Goal: Information Seeking & Learning: Learn about a topic

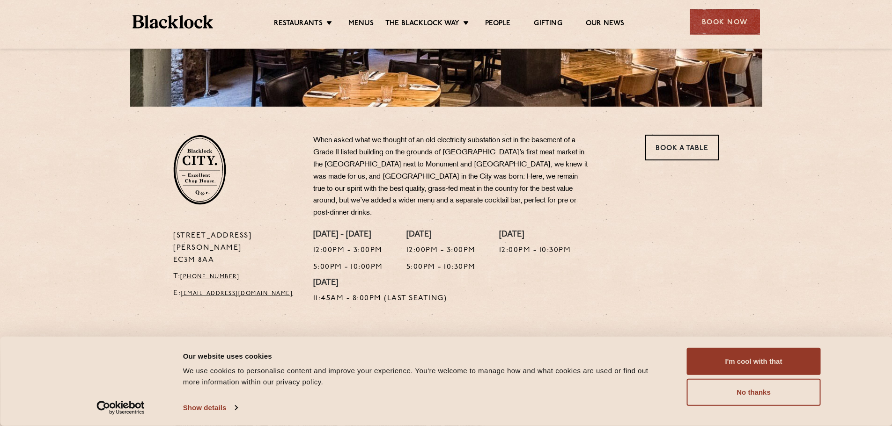
scroll to position [318, 0]
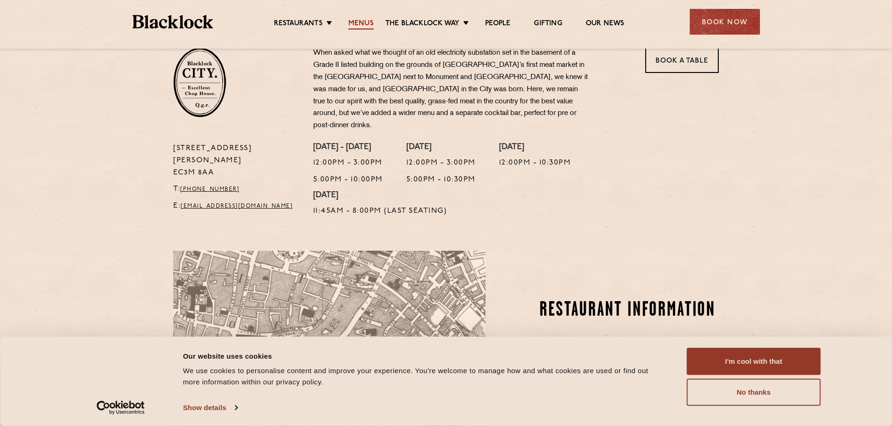
click at [361, 24] on link "Menus" at bounding box center [360, 24] width 25 height 10
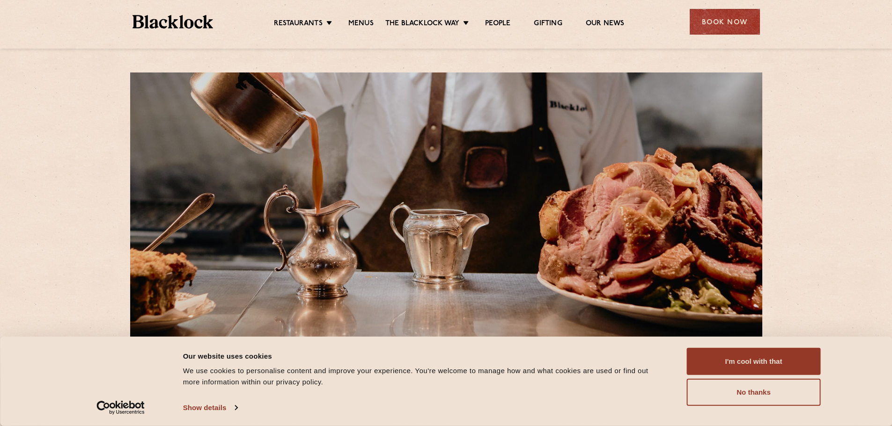
click at [425, 219] on div at bounding box center [446, 205] width 632 height 264
click at [764, 360] on button "I'm cool with that" at bounding box center [754, 361] width 134 height 27
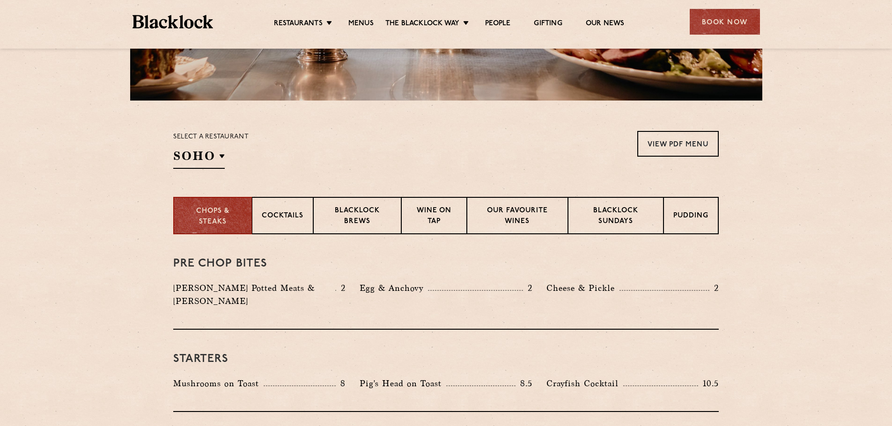
scroll to position [245, 0]
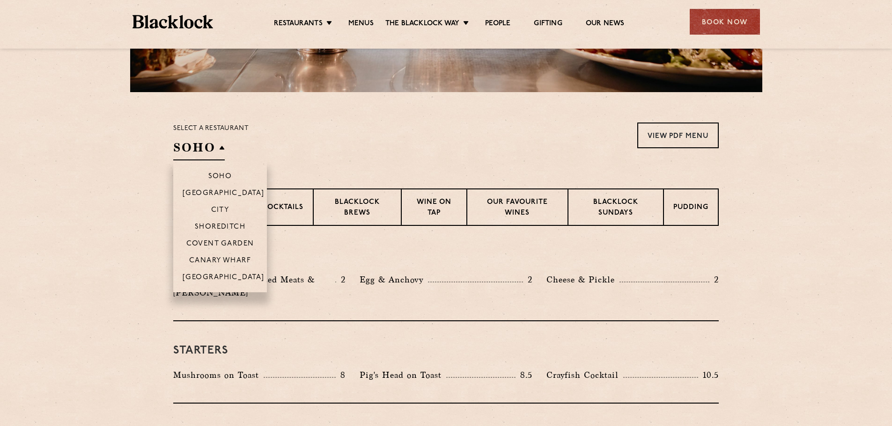
click at [200, 147] on h2 "SOHO" at bounding box center [198, 150] width 51 height 21
click at [233, 208] on li "City" at bounding box center [220, 209] width 94 height 17
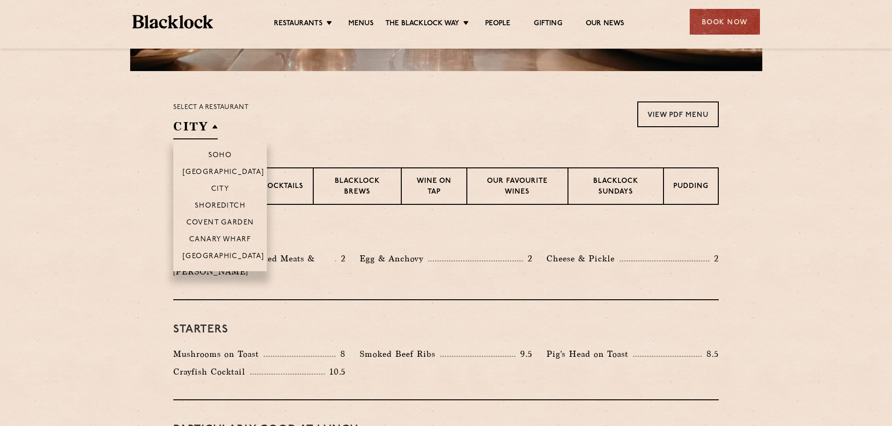
scroll to position [267, 0]
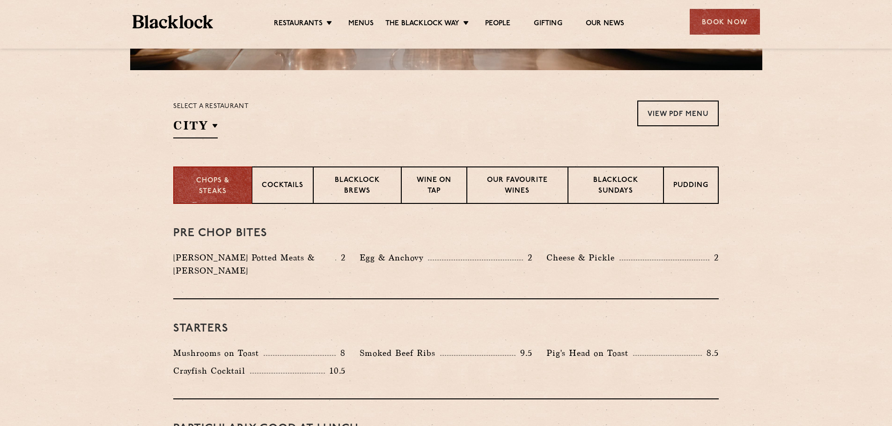
click at [274, 151] on section "Select a restaurant City [GEOGRAPHIC_DATA] [GEOGRAPHIC_DATA] [GEOGRAPHIC_DATA] …" at bounding box center [446, 118] width 892 height 96
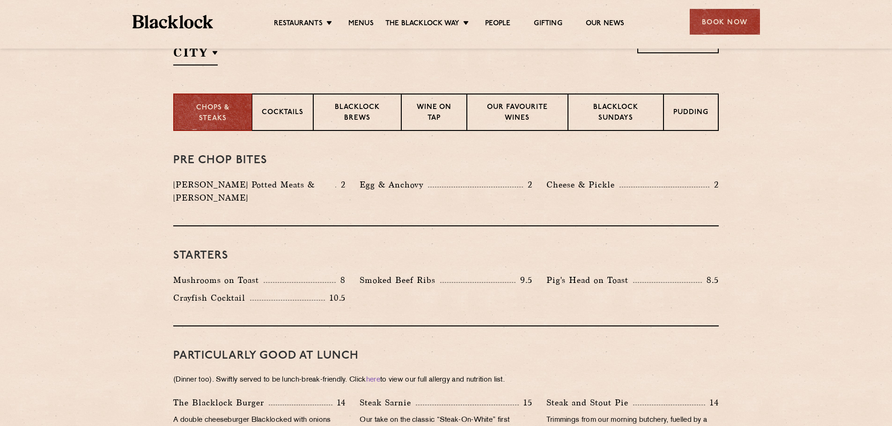
scroll to position [339, 0]
click at [308, 121] on div "Cocktails" at bounding box center [282, 112] width 61 height 37
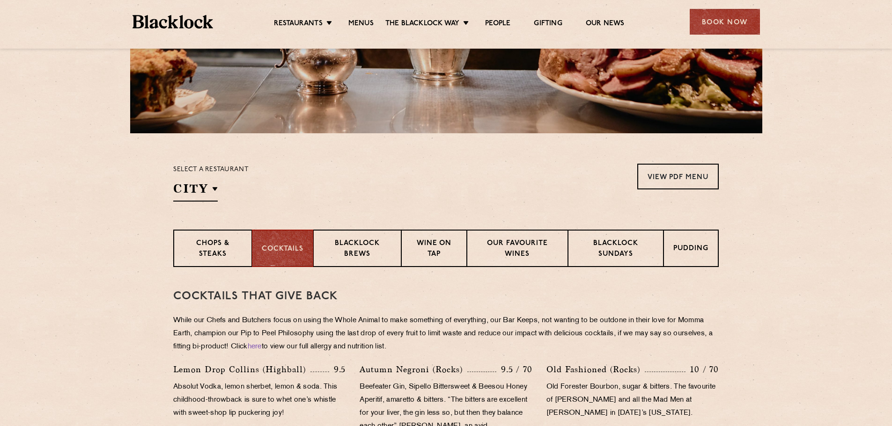
scroll to position [181, 0]
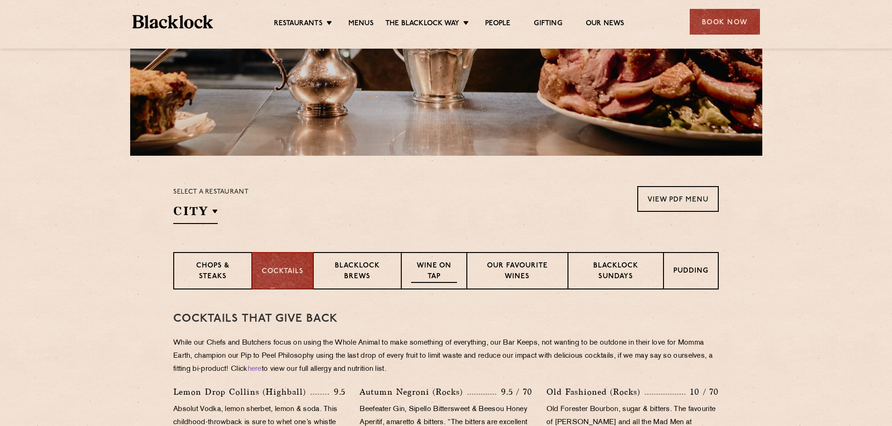
click at [446, 260] on div "Wine on Tap" at bounding box center [434, 270] width 66 height 37
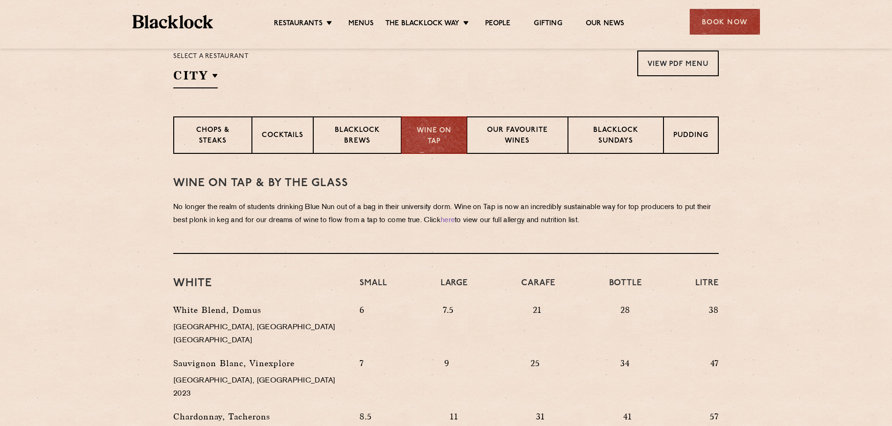
scroll to position [318, 0]
click at [519, 133] on p "Our favourite wines" at bounding box center [517, 136] width 81 height 22
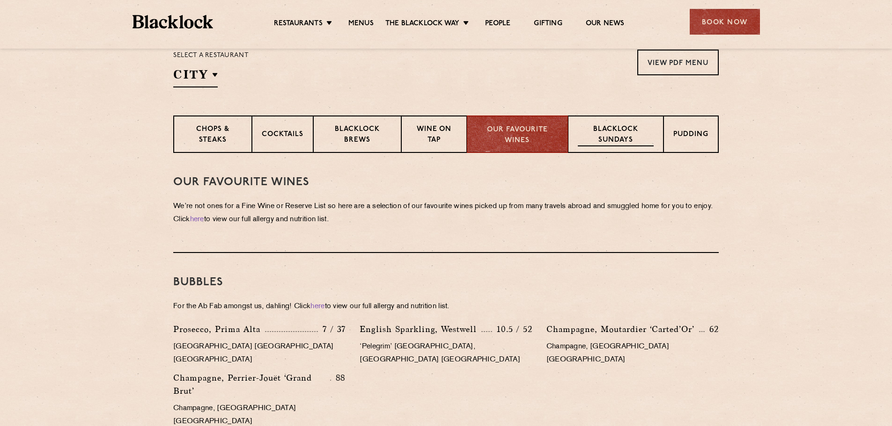
click at [592, 119] on div "Blacklock Sundays" at bounding box center [615, 134] width 95 height 37
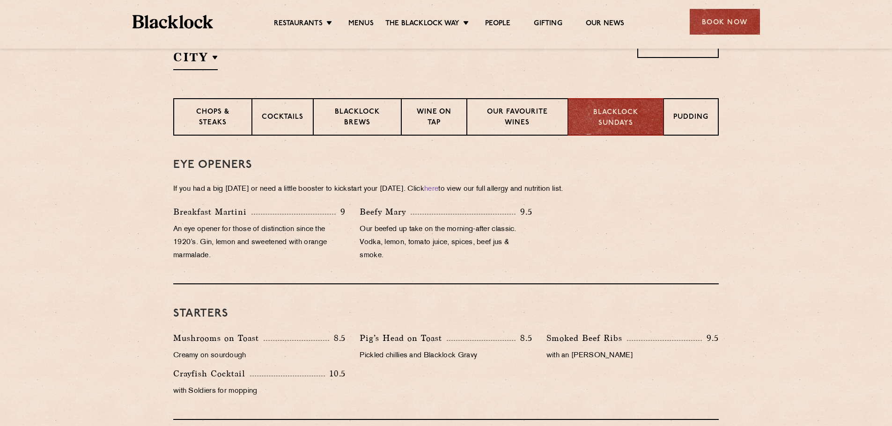
scroll to position [336, 0]
click at [279, 116] on p "Cocktails" at bounding box center [283, 118] width 42 height 12
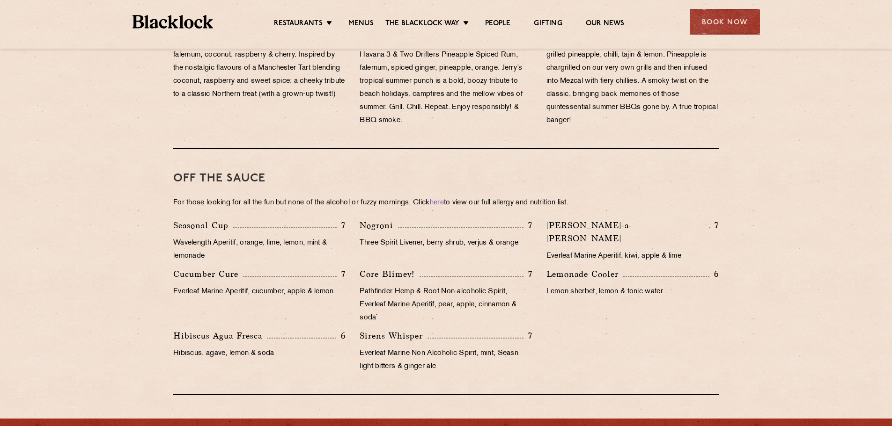
scroll to position [827, 0]
